Goal: Transaction & Acquisition: Download file/media

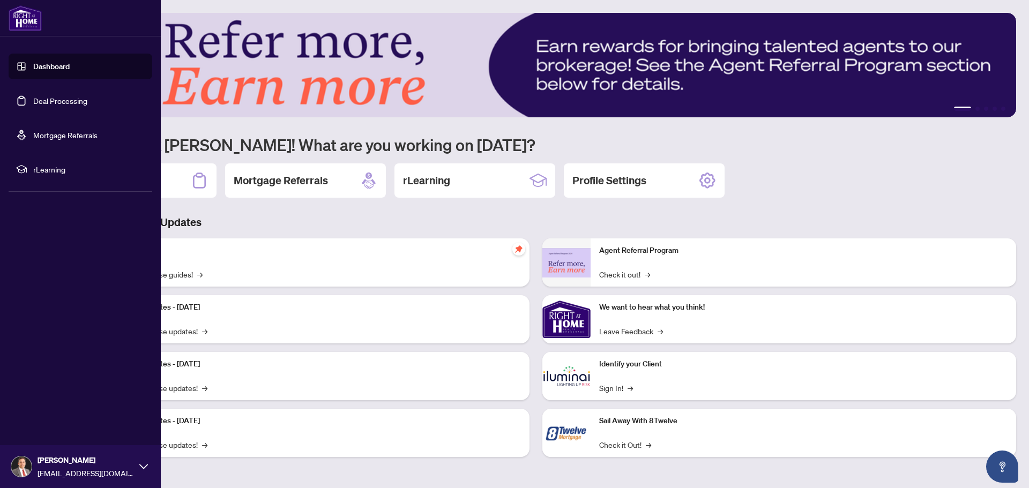
click at [47, 98] on link "Deal Processing" at bounding box center [60, 101] width 54 height 10
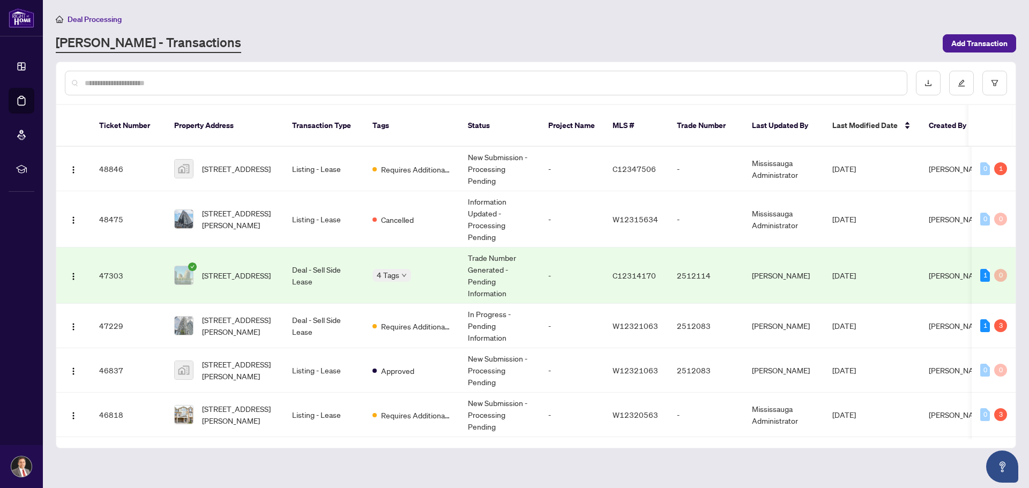
click at [283, 80] on input "text" at bounding box center [492, 83] width 814 height 12
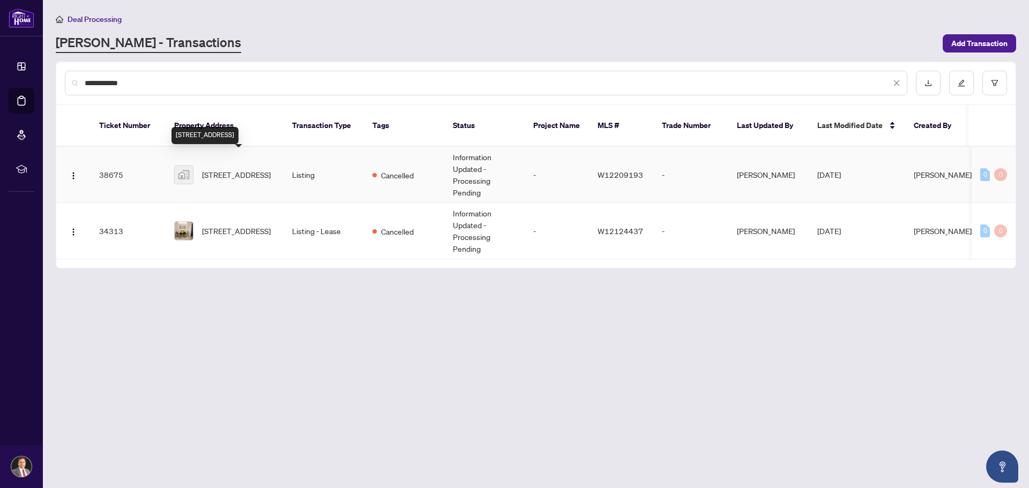
type input "**********"
click at [236, 169] on span "[STREET_ADDRESS]" at bounding box center [236, 175] width 69 height 12
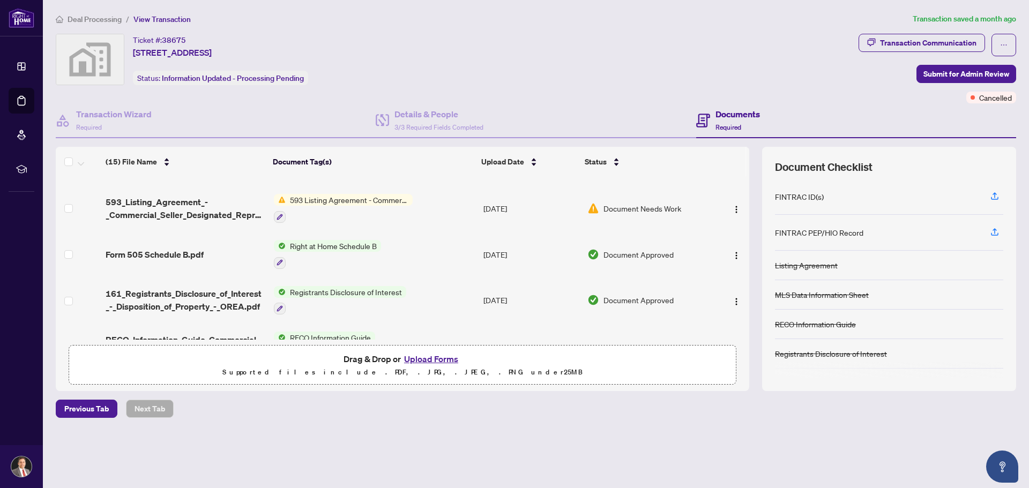
scroll to position [375, 0]
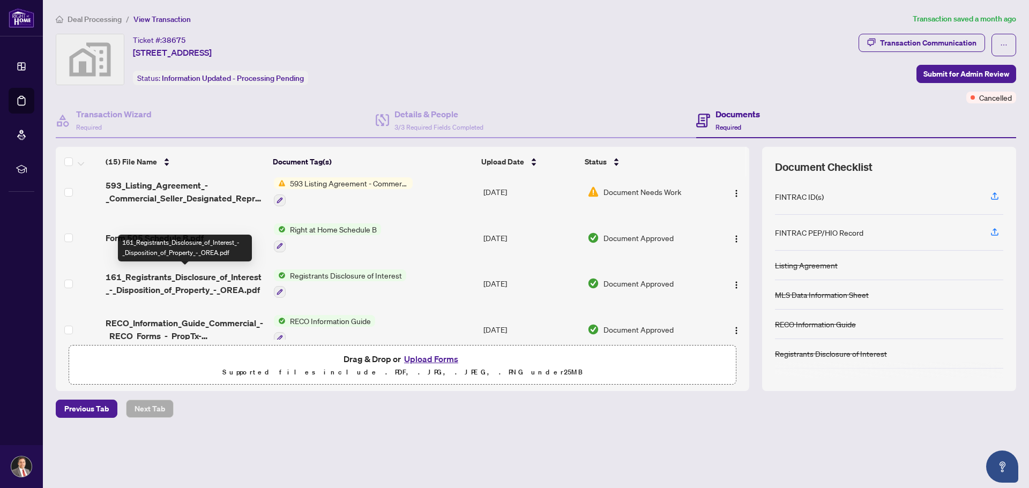
click at [204, 281] on span "161_Registrants_Disclosure_of_Interest_-_Disposition_of_Property_-_OREA.pdf" at bounding box center [185, 284] width 159 height 26
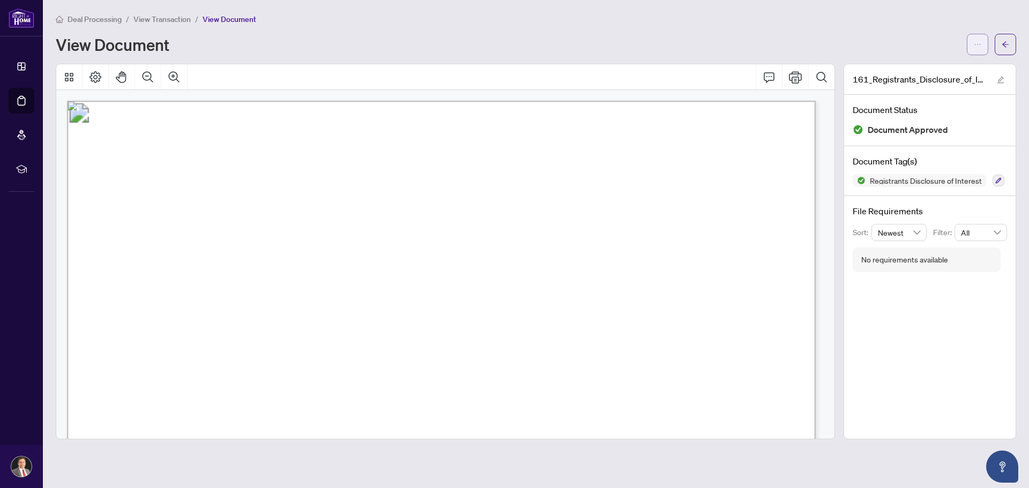
click at [977, 42] on icon "ellipsis" at bounding box center [978, 45] width 8 height 8
click at [913, 69] on span "Download" at bounding box center [938, 68] width 81 height 12
